Goal: Task Accomplishment & Management: Use online tool/utility

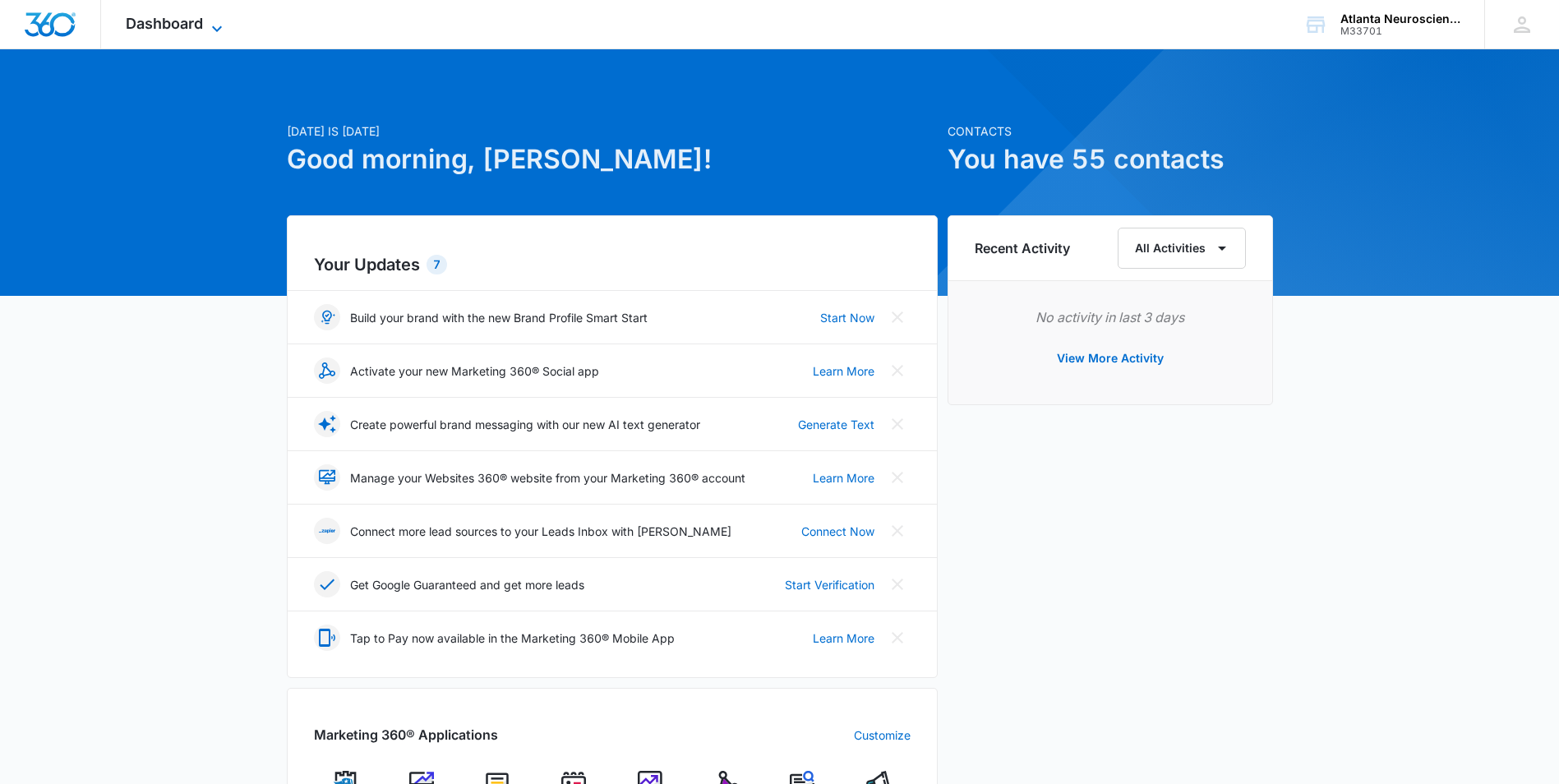
click at [200, 27] on span "Dashboard" at bounding box center [164, 23] width 77 height 17
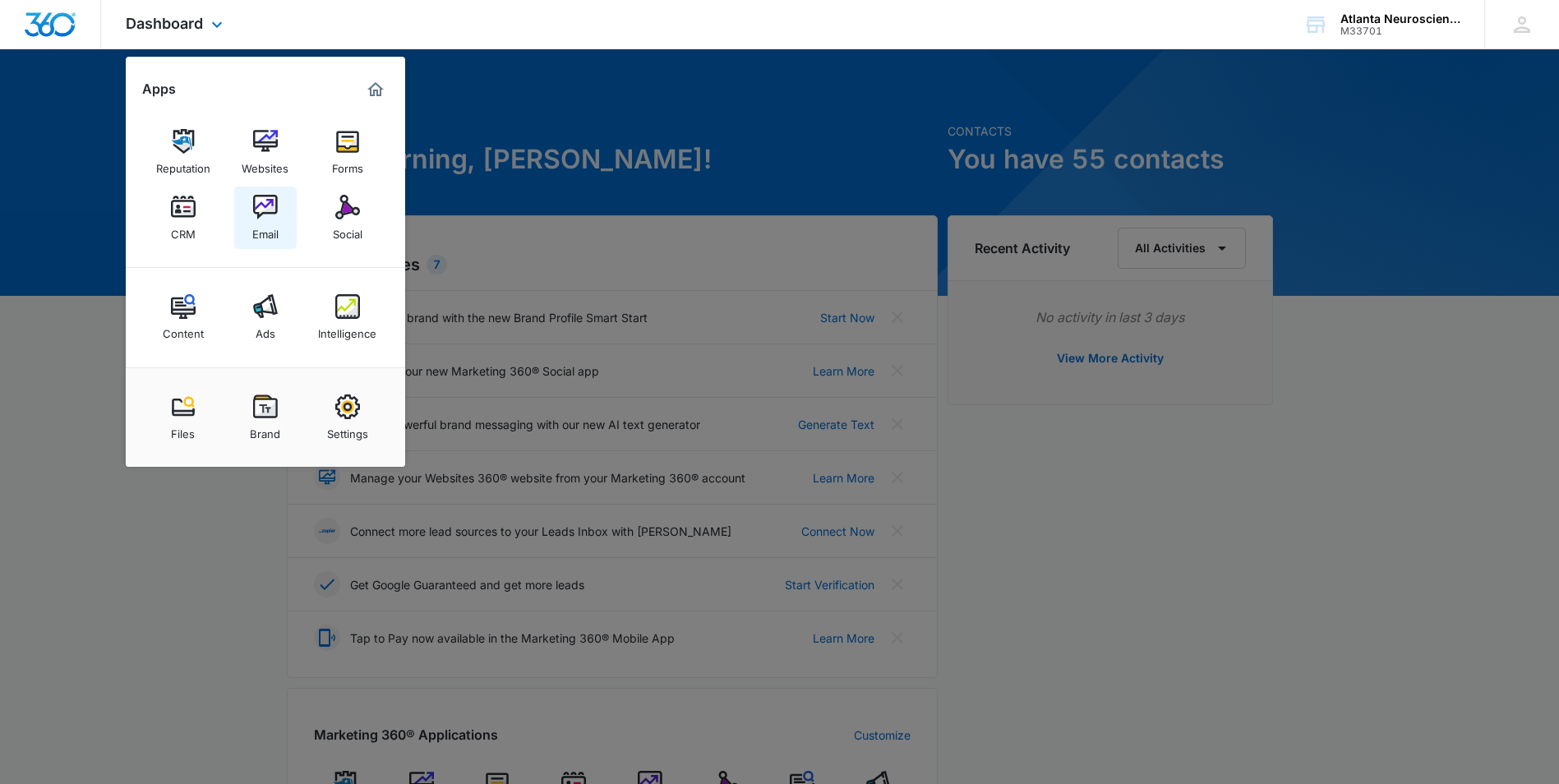
click at [270, 221] on div "Email" at bounding box center [265, 230] width 26 height 21
